Goal: Check status: Check status

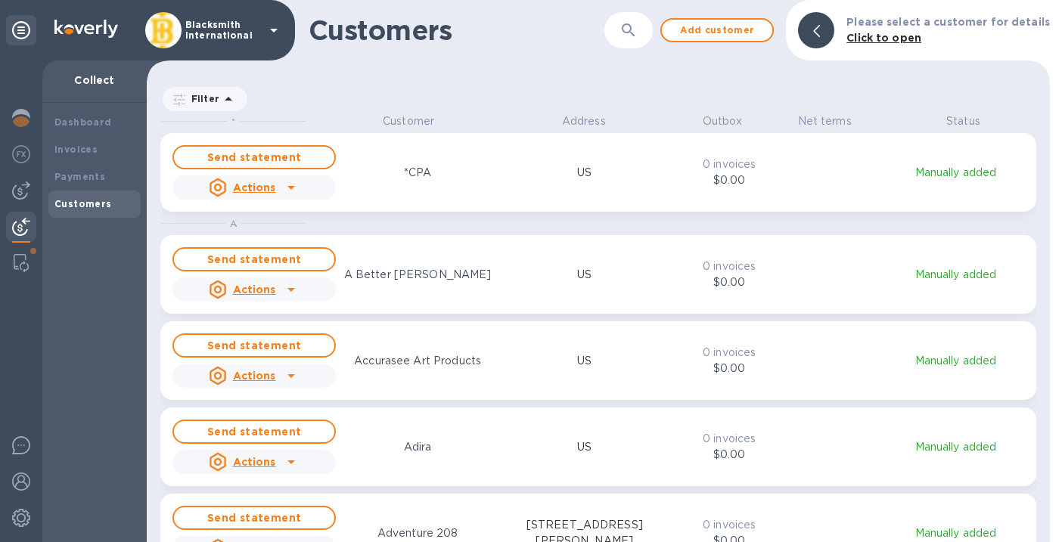
scroll to position [417, 897]
click at [200, 23] on p "Blacksmith International" at bounding box center [223, 30] width 76 height 21
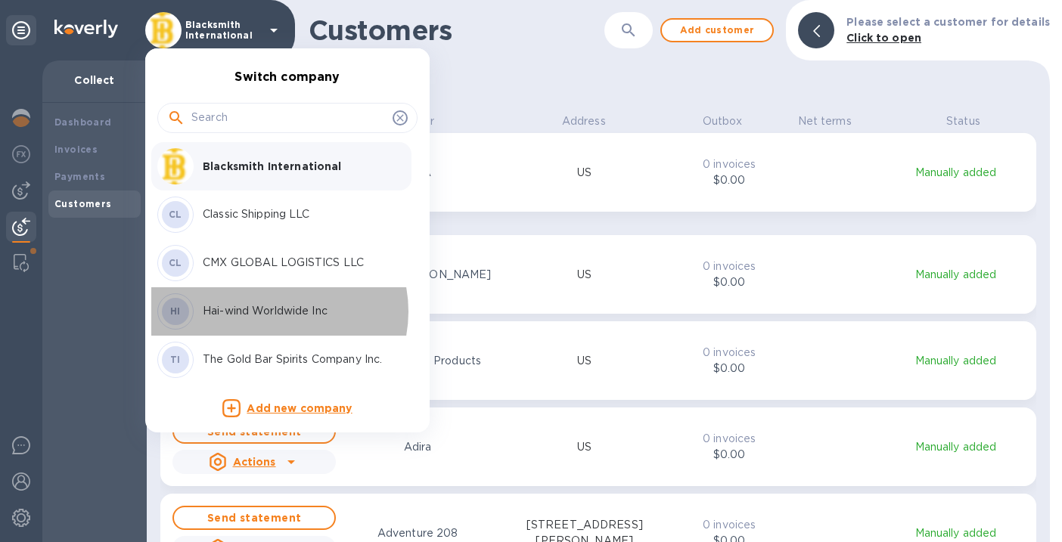
click at [273, 312] on p "Hai-wind Worldwide Inc" at bounding box center [298, 311] width 191 height 16
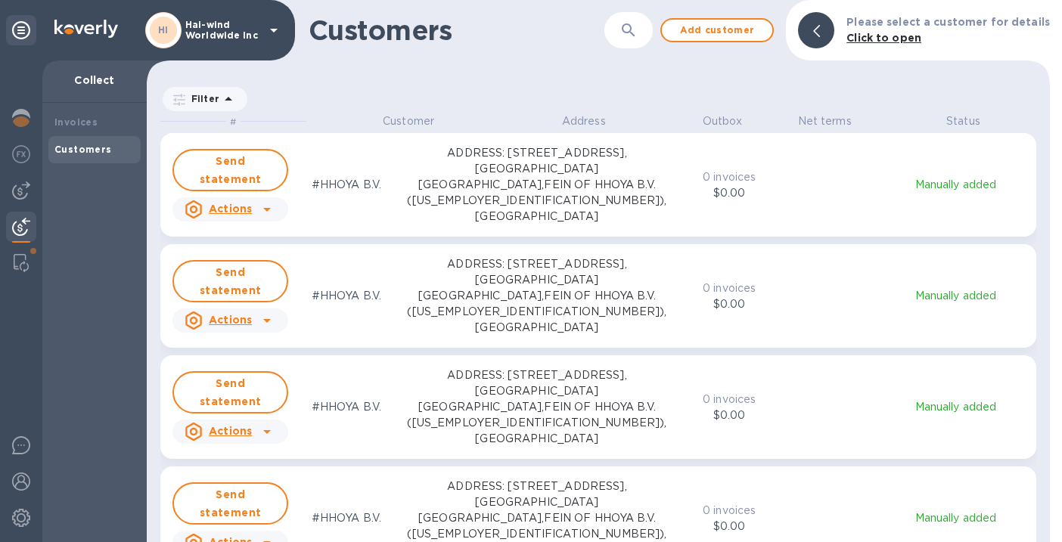
scroll to position [417, 897]
click at [79, 175] on b "Payments" at bounding box center [79, 176] width 51 height 11
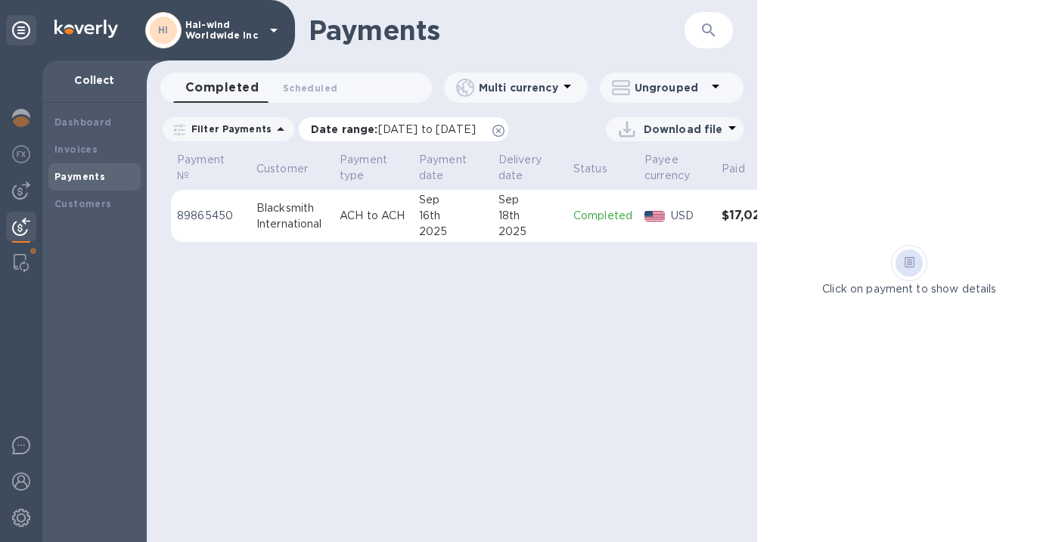
click at [394, 132] on span "[DATE] to [DATE]" at bounding box center [427, 129] width 98 height 12
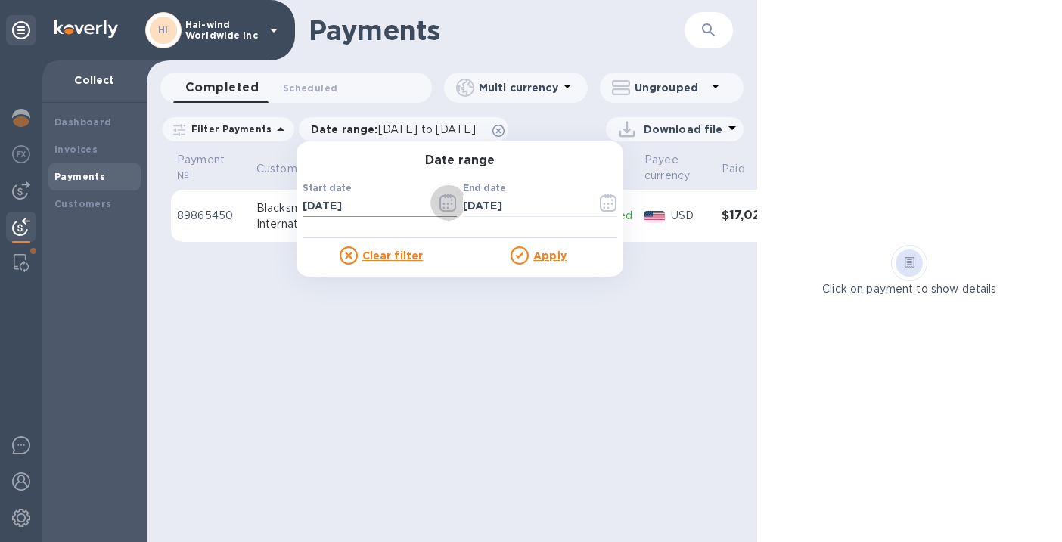
click at [439, 199] on icon "button" at bounding box center [447, 203] width 17 height 18
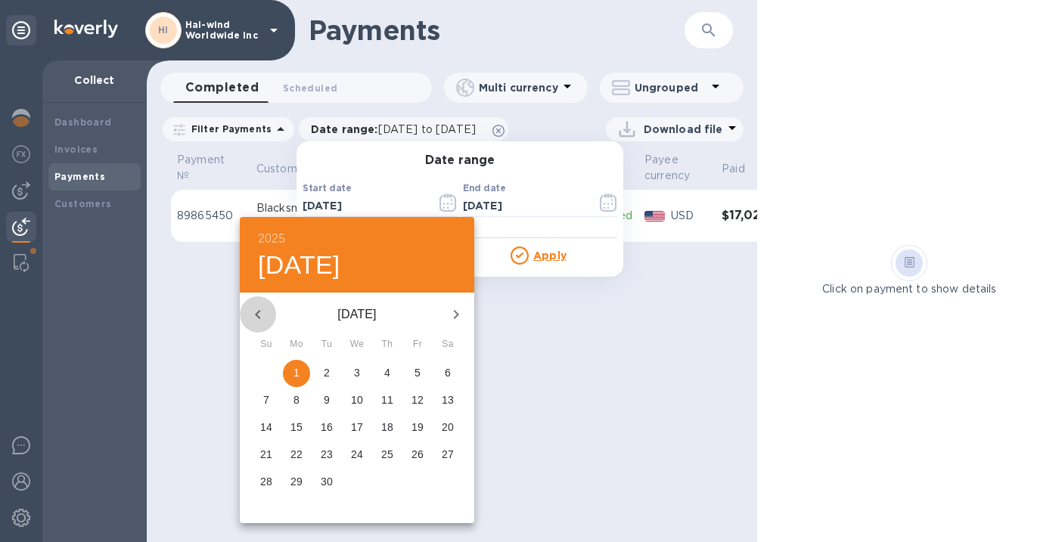
click at [258, 309] on icon "button" at bounding box center [258, 314] width 18 height 18
click at [415, 366] on p "1" at bounding box center [417, 372] width 6 height 15
type input "[DATE]"
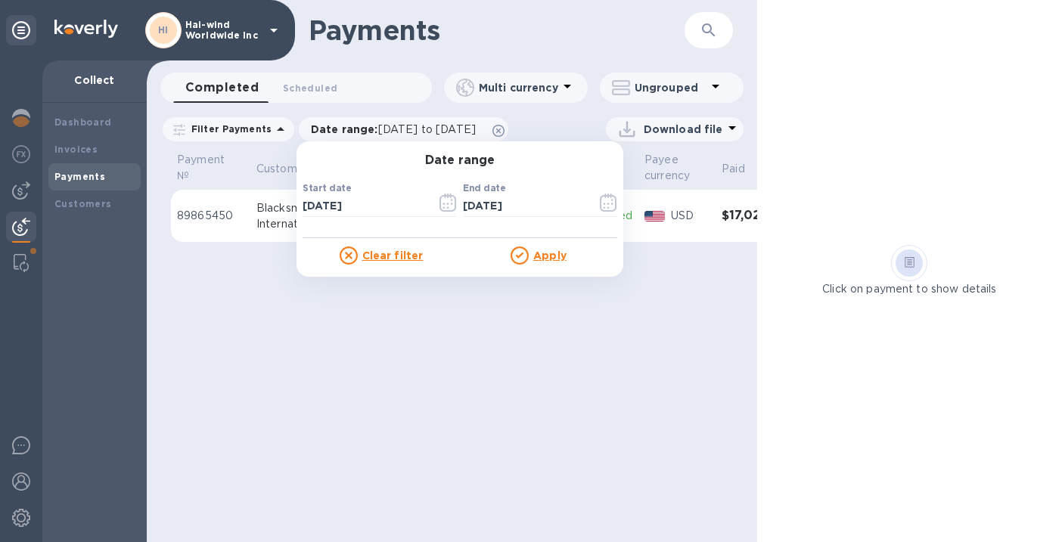
click at [539, 259] on u "Apply" at bounding box center [549, 256] width 33 height 12
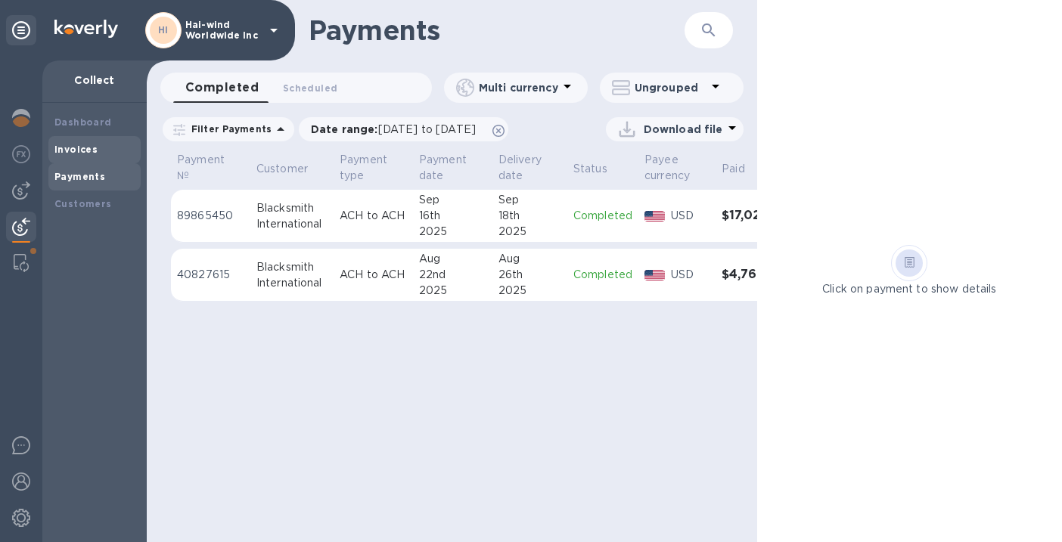
click at [91, 150] on b "Invoices" at bounding box center [75, 149] width 43 height 11
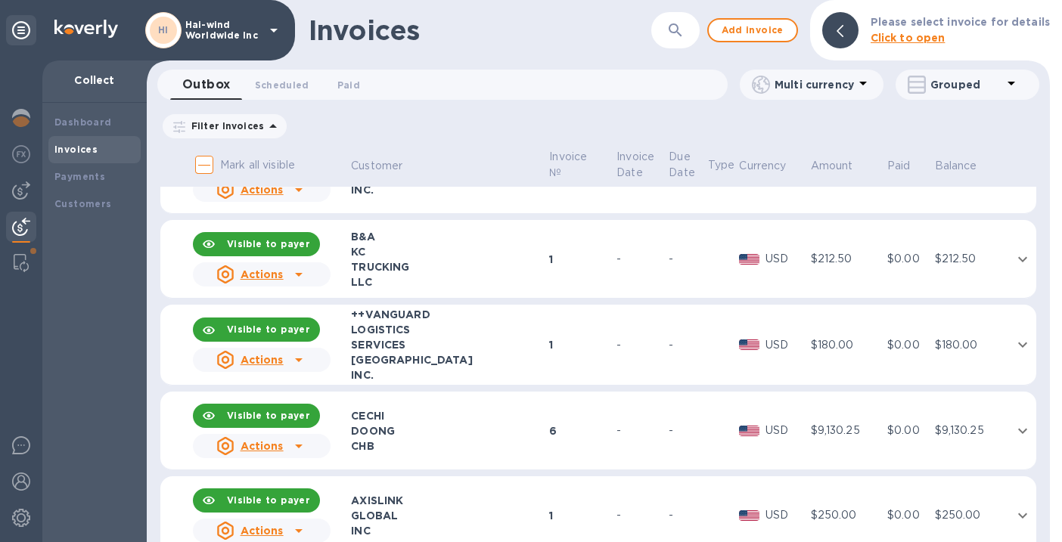
scroll to position [1760, 0]
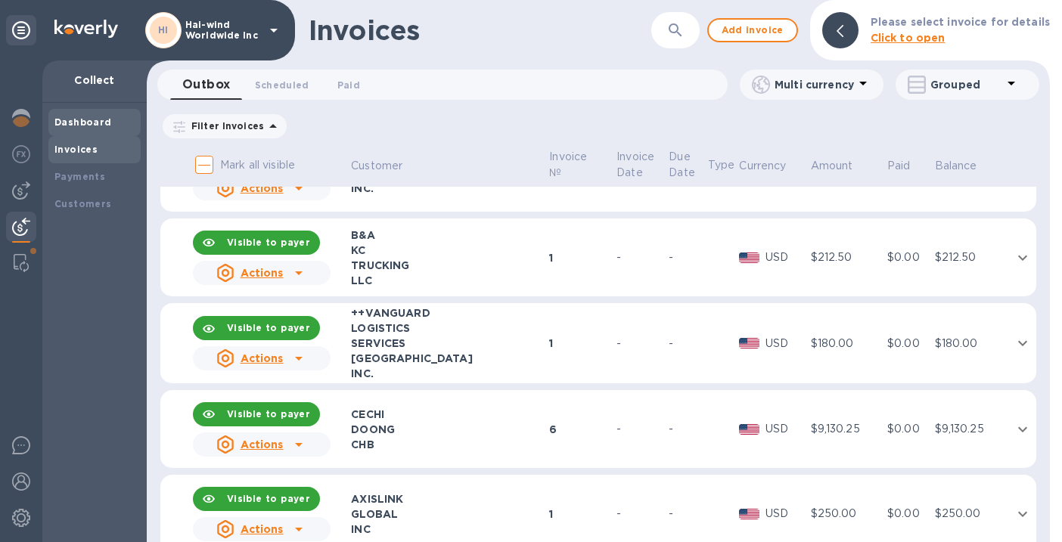
click at [116, 123] on div "Dashboard" at bounding box center [94, 122] width 80 height 15
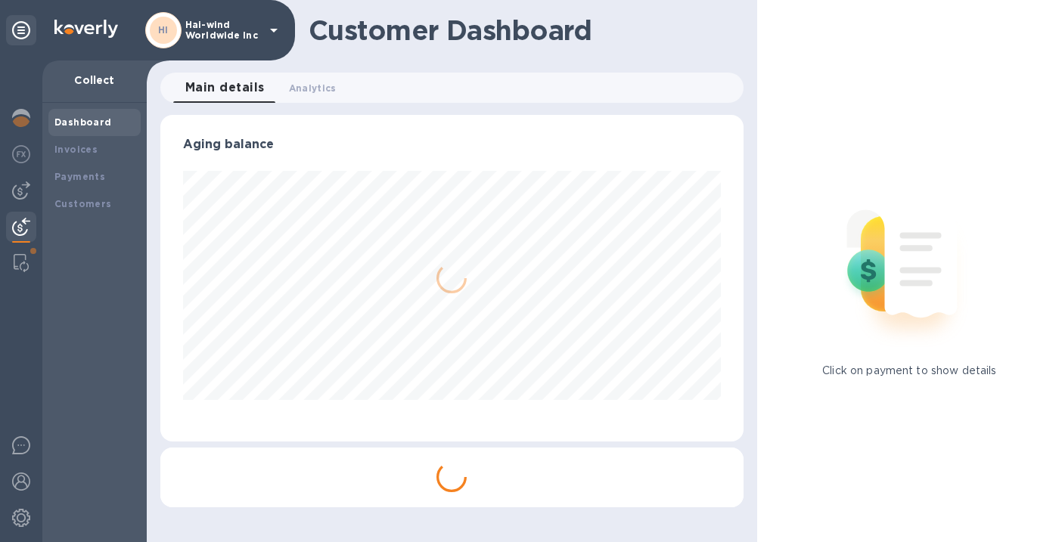
scroll to position [755814, 755563]
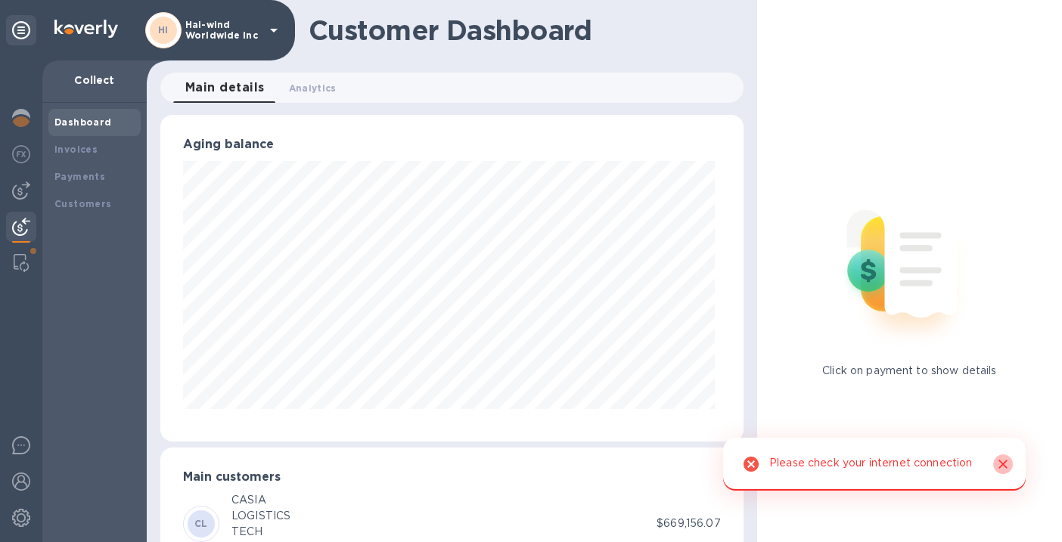
click at [1003, 458] on icon "Close" at bounding box center [1002, 464] width 15 height 15
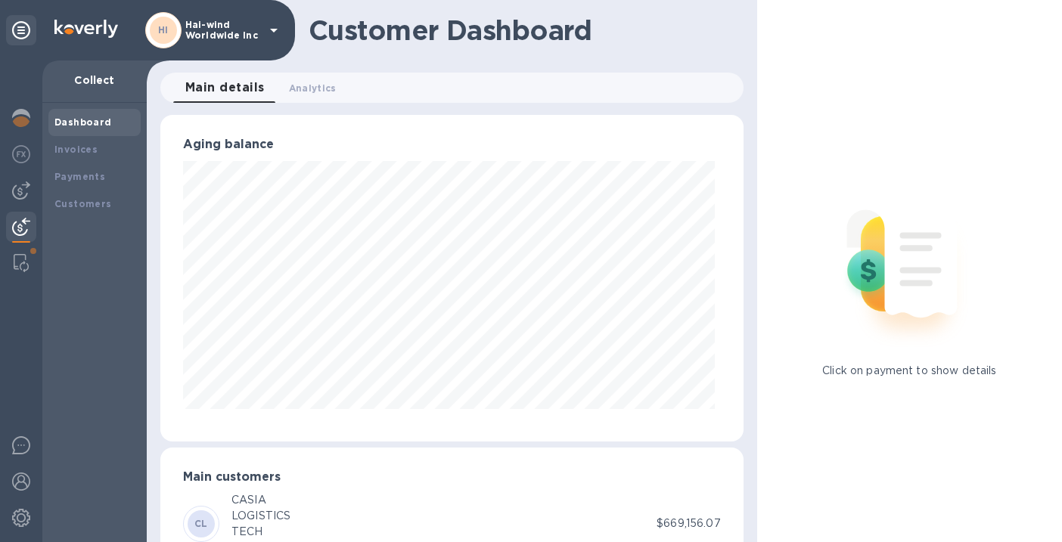
click at [371, 62] on div "Customer Dashboard Main details 0 Analytics 0 Aging balance Main customers [PER…" at bounding box center [452, 271] width 610 height 542
